Goal: Find specific page/section: Find specific page/section

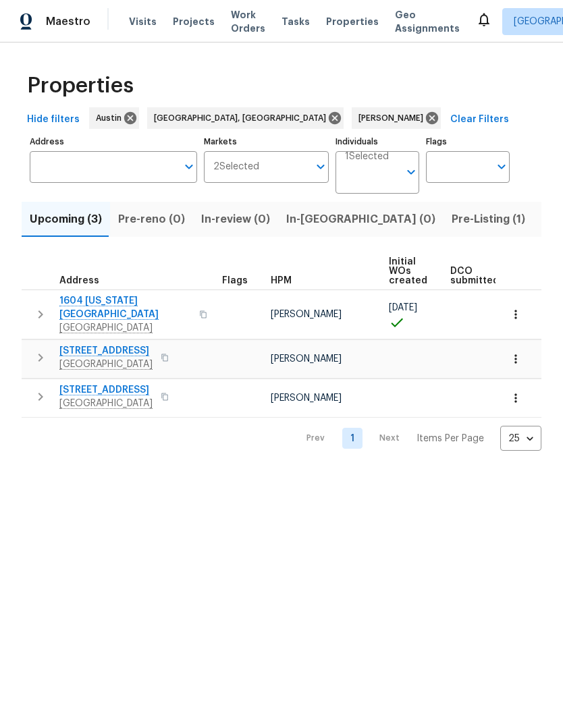
click at [389, 178] on input "Individuals" at bounding box center [372, 178] width 54 height 32
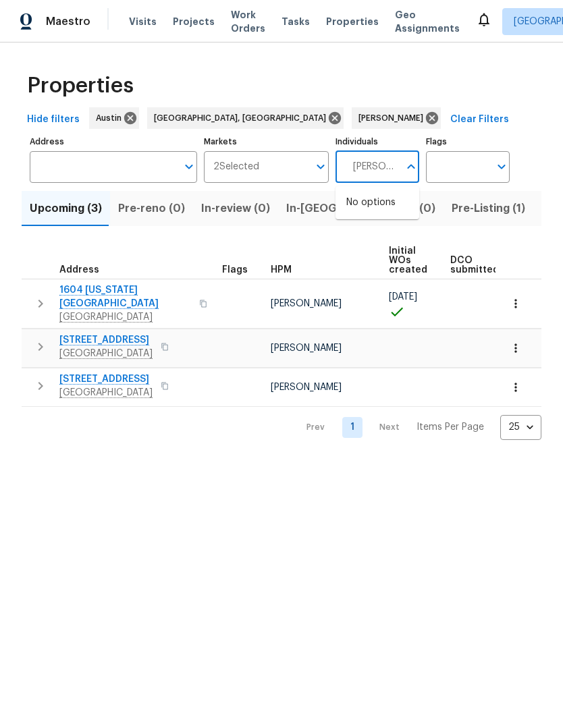
type input "Martin chagolla"
click at [382, 203] on li "Martin Chagolla" at bounding box center [377, 210] width 62 height 28
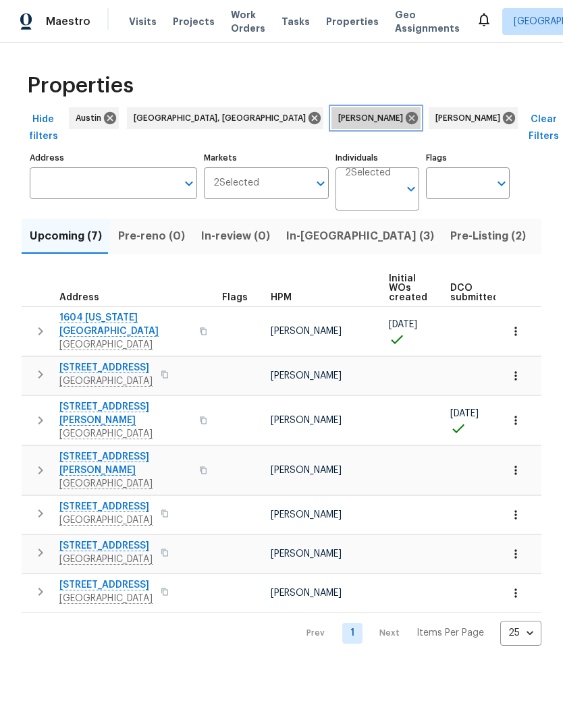
click at [404, 124] on icon at bounding box center [411, 118] width 15 height 15
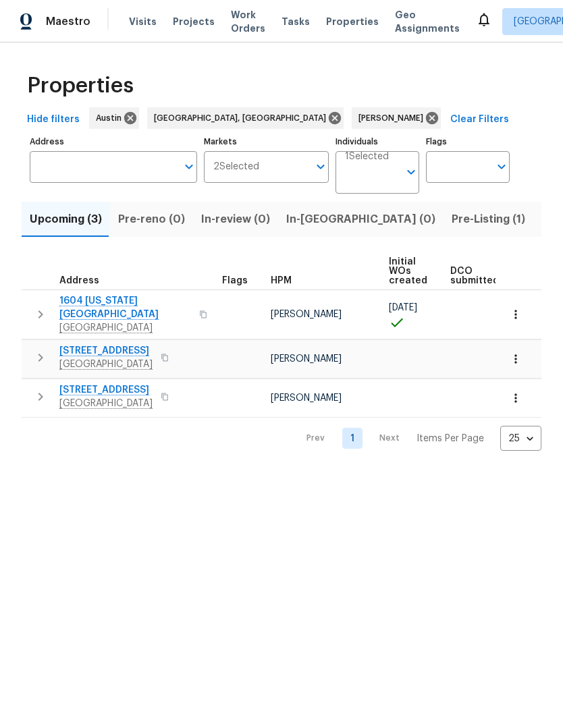
click at [363, 179] on input "Individuals" at bounding box center [372, 178] width 54 height 32
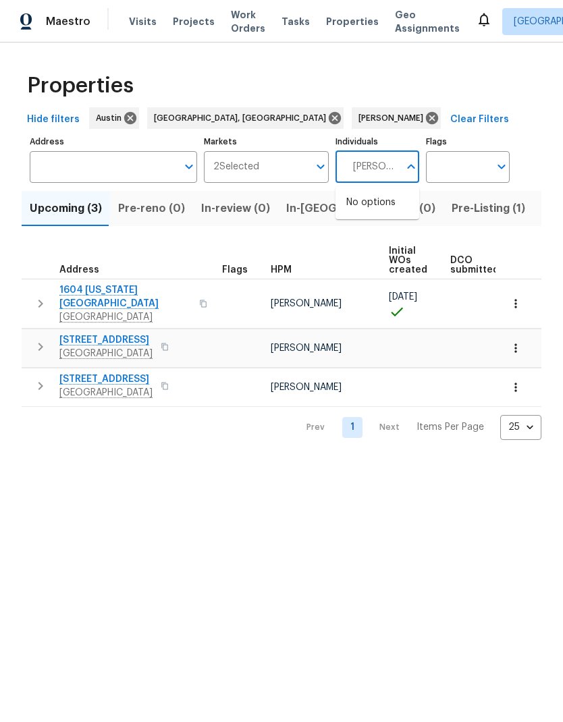
type input "Martin chagolla"
click at [358, 207] on input "checkbox" at bounding box center [360, 210] width 28 height 28
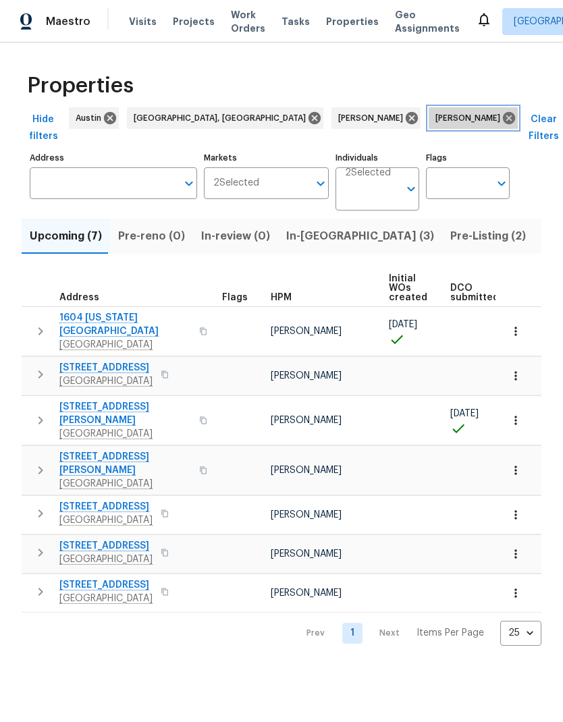
click at [503, 121] on icon at bounding box center [509, 118] width 12 height 12
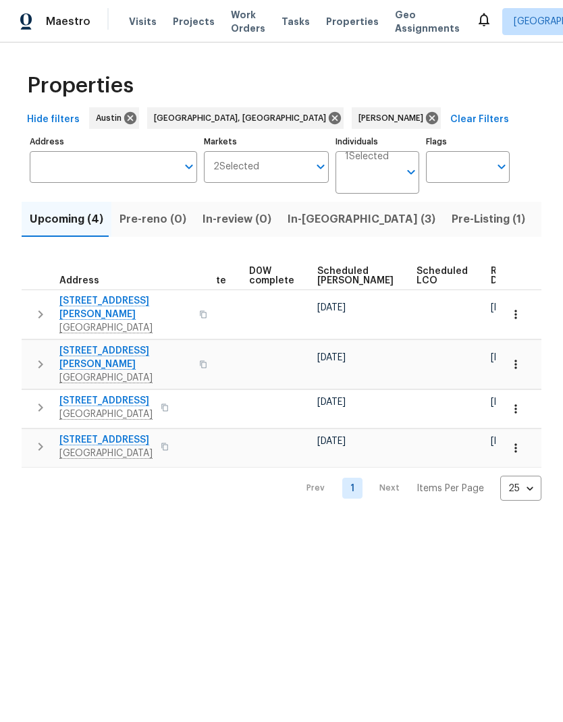
scroll to position [0, 340]
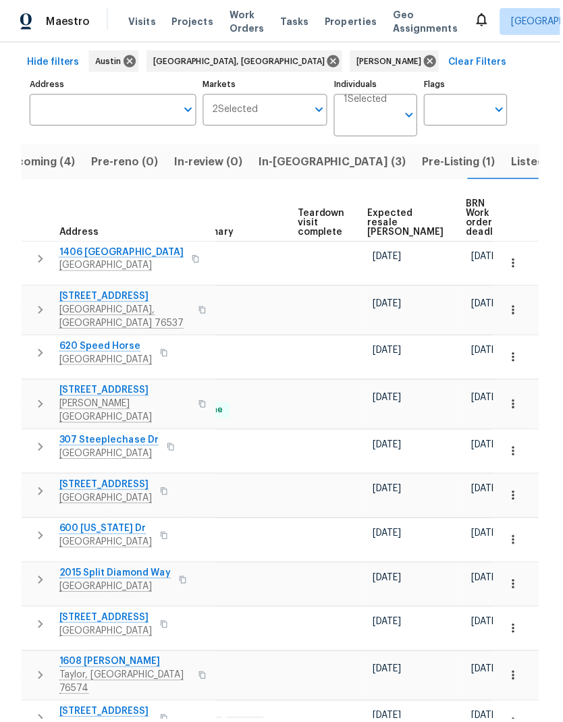
scroll to position [0, 287]
